Goal: Navigation & Orientation: Understand site structure

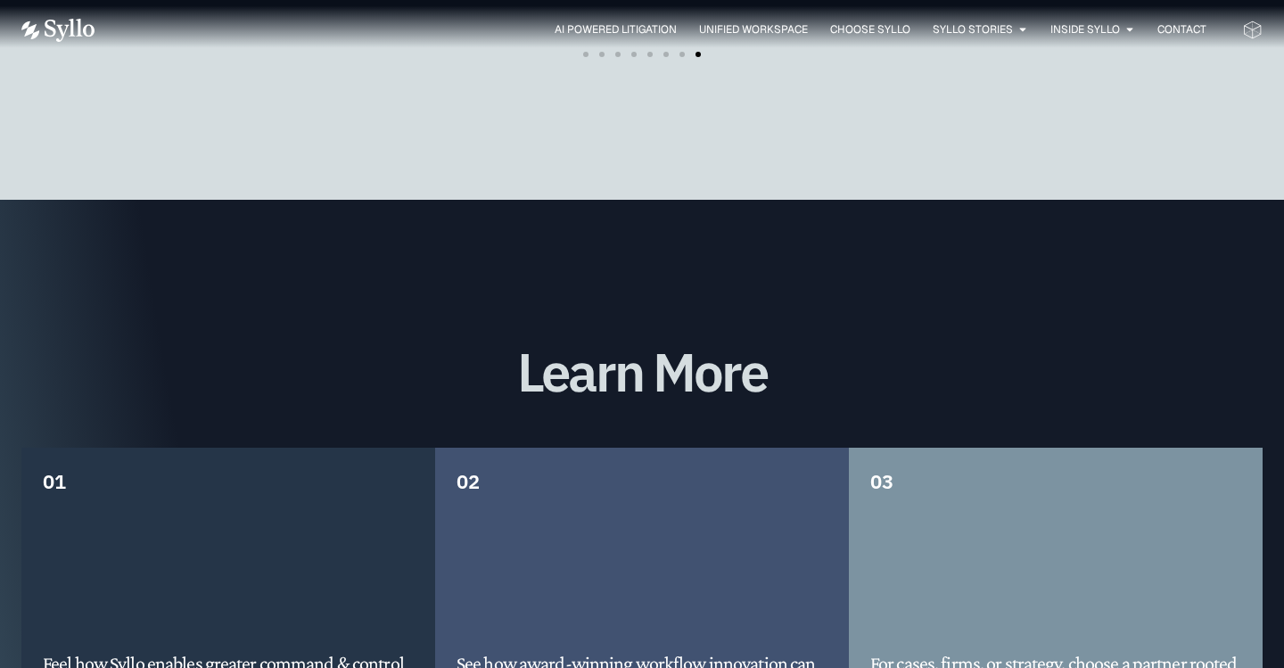
scroll to position [3360, 0]
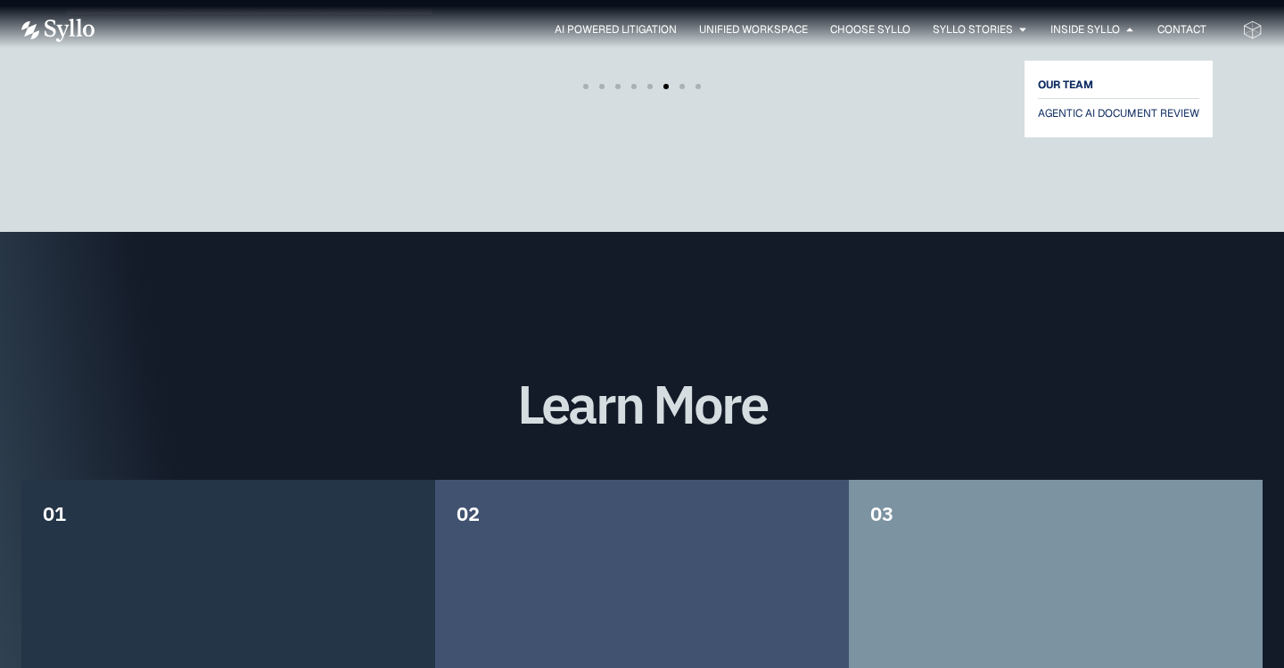
click at [1049, 82] on span "OUR TEAM" at bounding box center [1065, 84] width 55 height 21
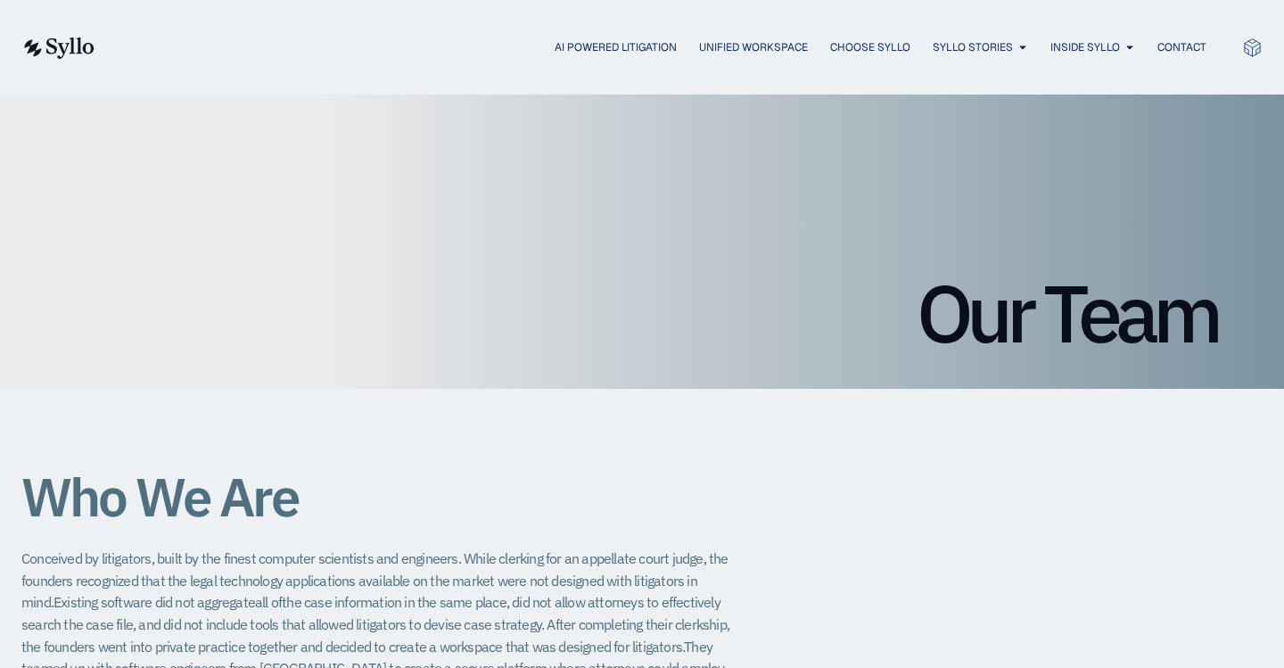
click at [54, 46] on img at bounding box center [57, 47] width 73 height 21
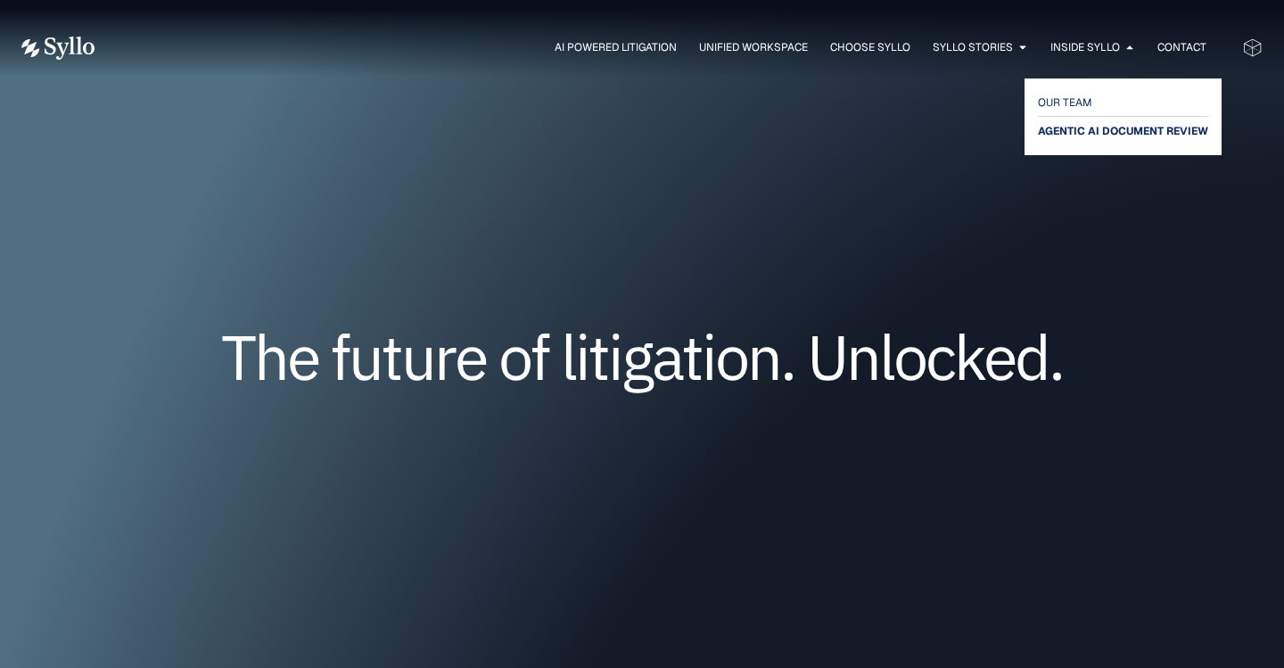
click at [1089, 134] on span "AGENTIC AI DOCUMENT REVIEW" at bounding box center [1123, 130] width 170 height 21
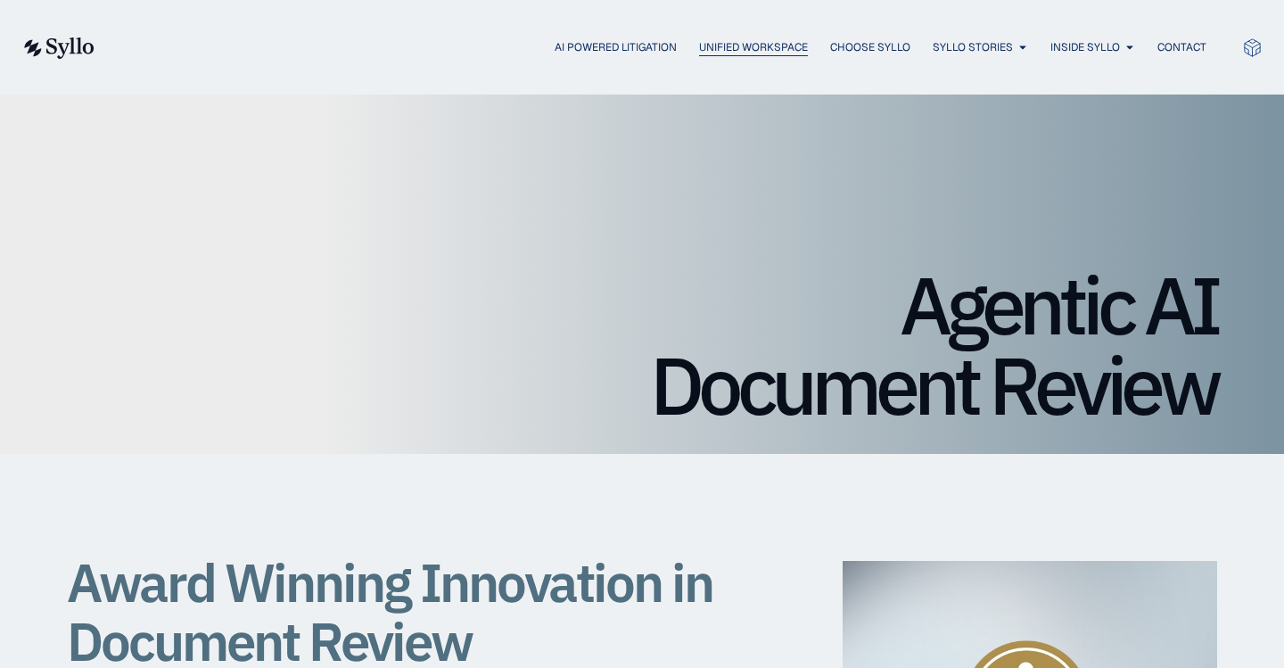
click at [699, 45] on span "Unified Workspace" at bounding box center [753, 47] width 109 height 16
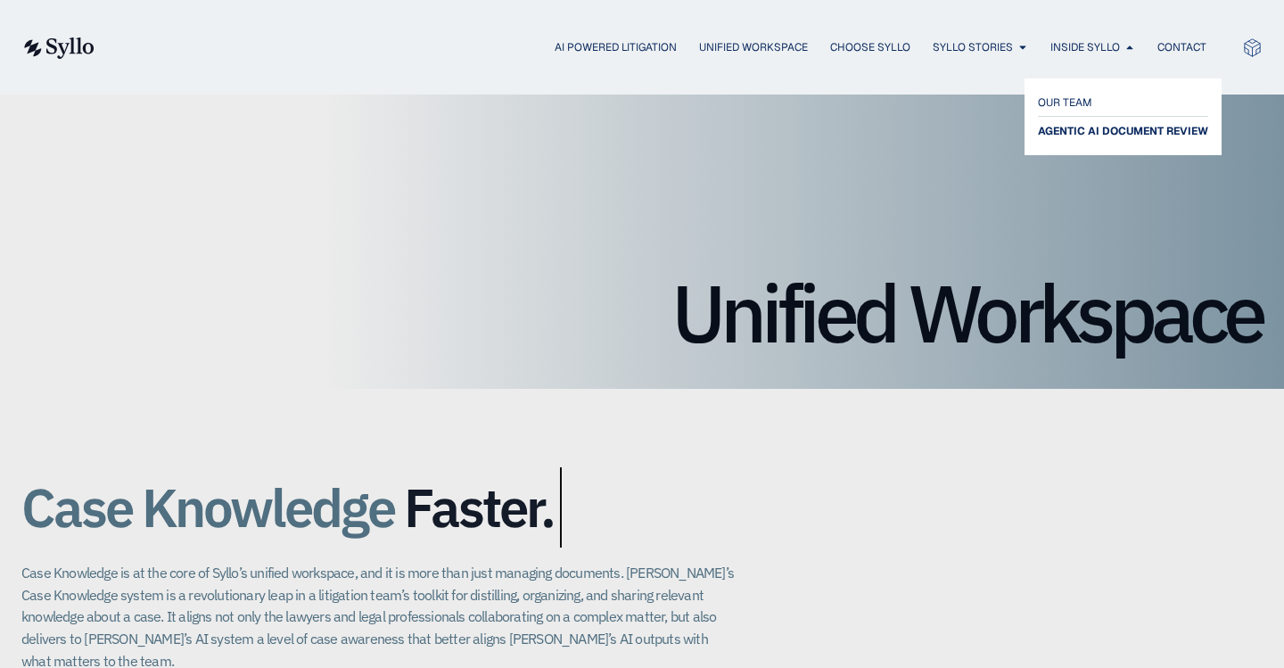
click at [1080, 132] on span "AGENTIC AI DOCUMENT REVIEW" at bounding box center [1123, 130] width 170 height 21
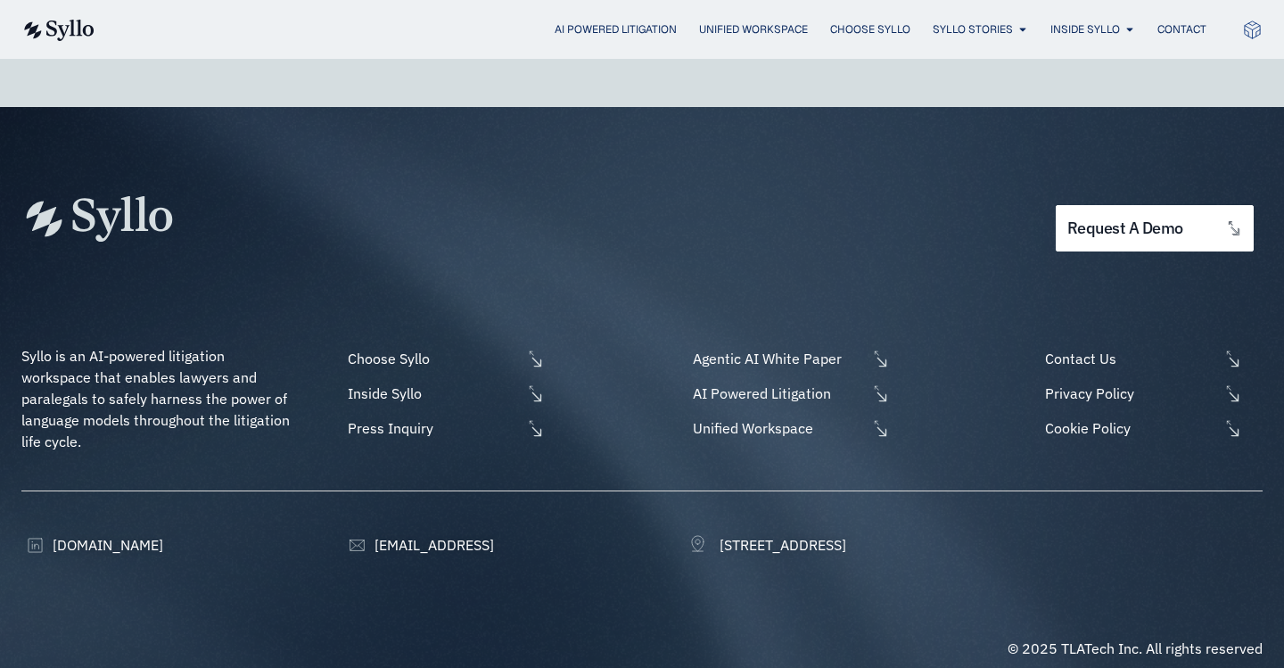
scroll to position [3295, 0]
